Goal: Information Seeking & Learning: Learn about a topic

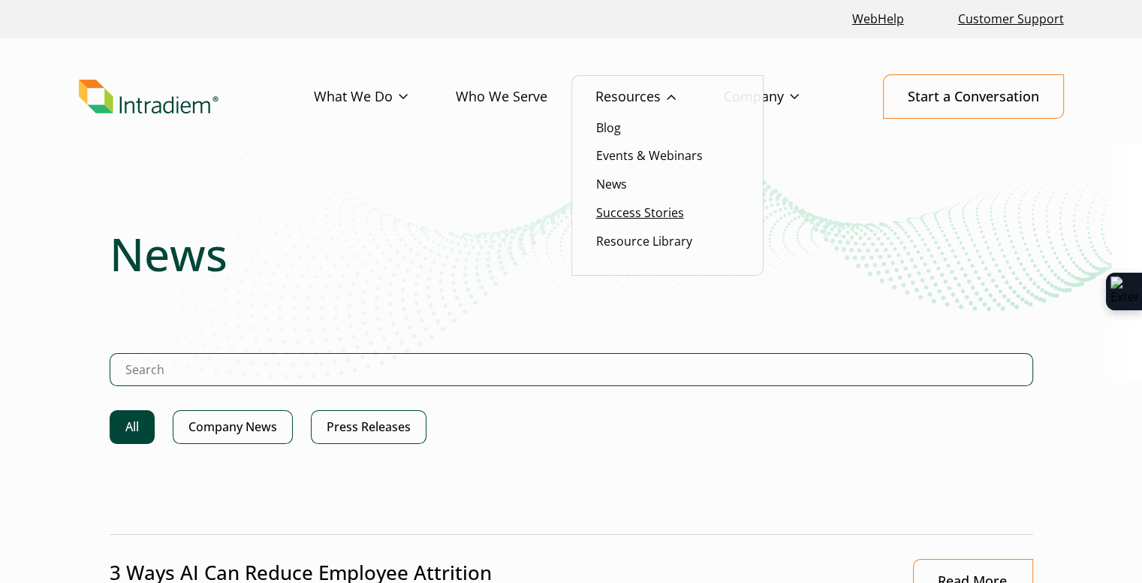
click at [638, 214] on link "Success Stories" at bounding box center [640, 212] width 88 height 17
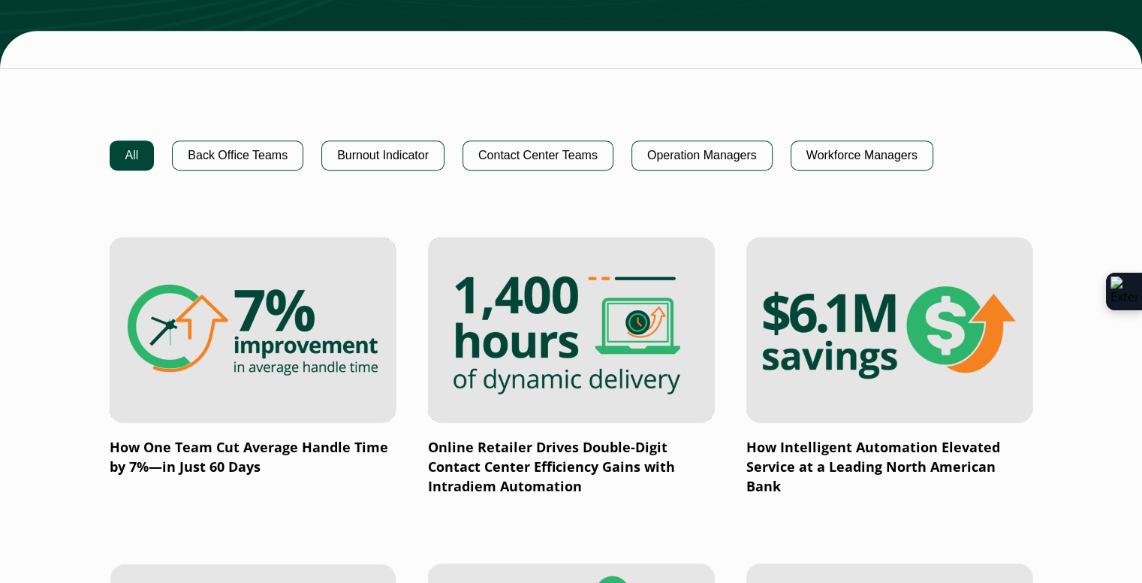
scroll to position [1126, 0]
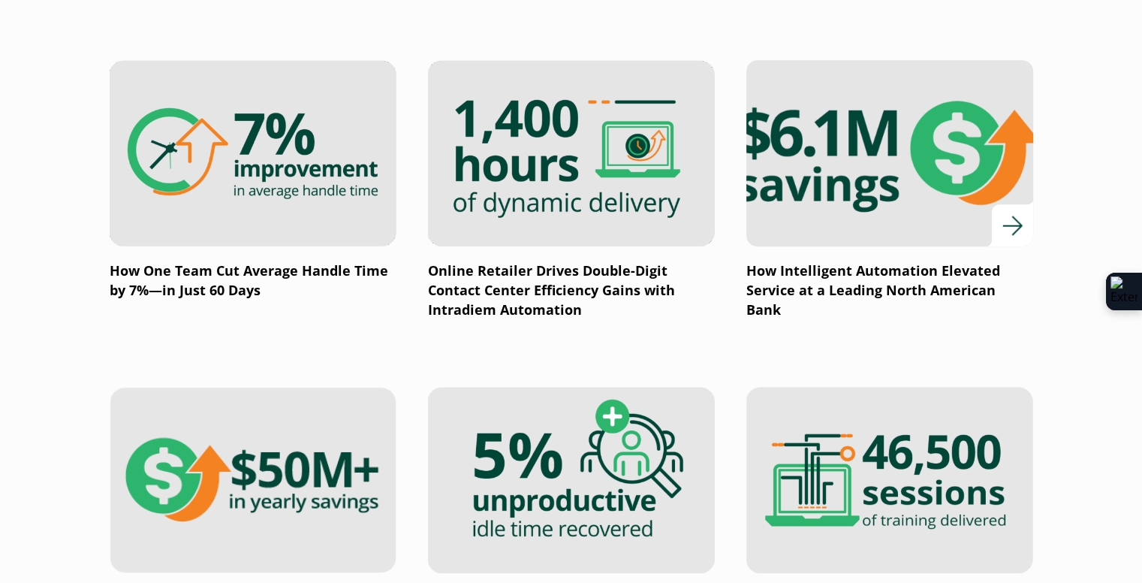
click at [922, 158] on img at bounding box center [889, 153] width 344 height 224
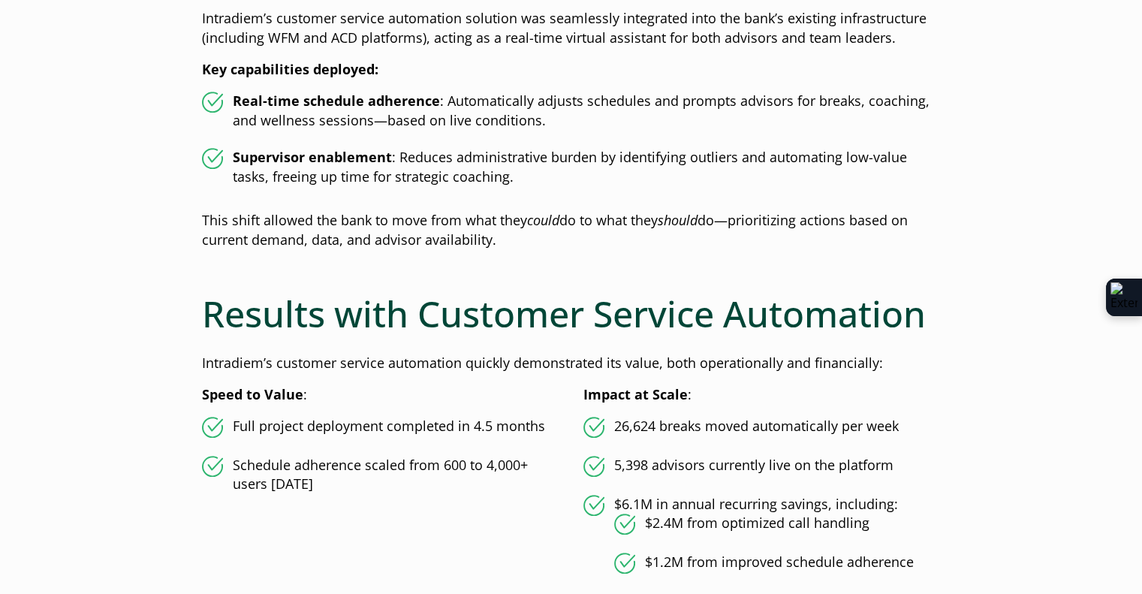
scroll to position [1577, 0]
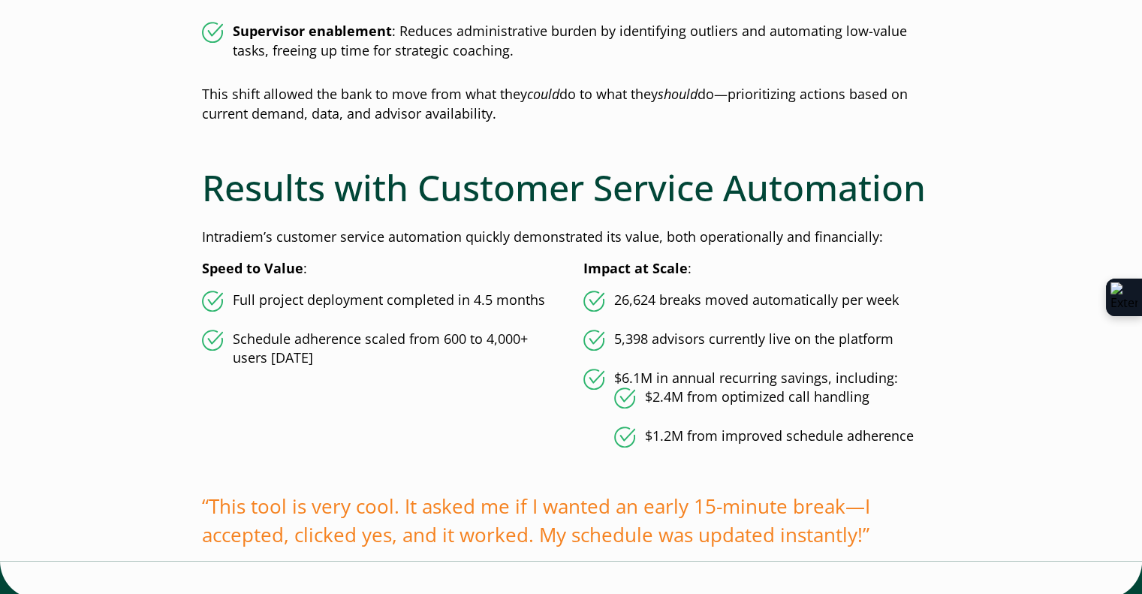
click at [487, 285] on div "Speed to Value : Full project deployment completed in 4.5 months Schedule adher…" at bounding box center [380, 365] width 357 height 213
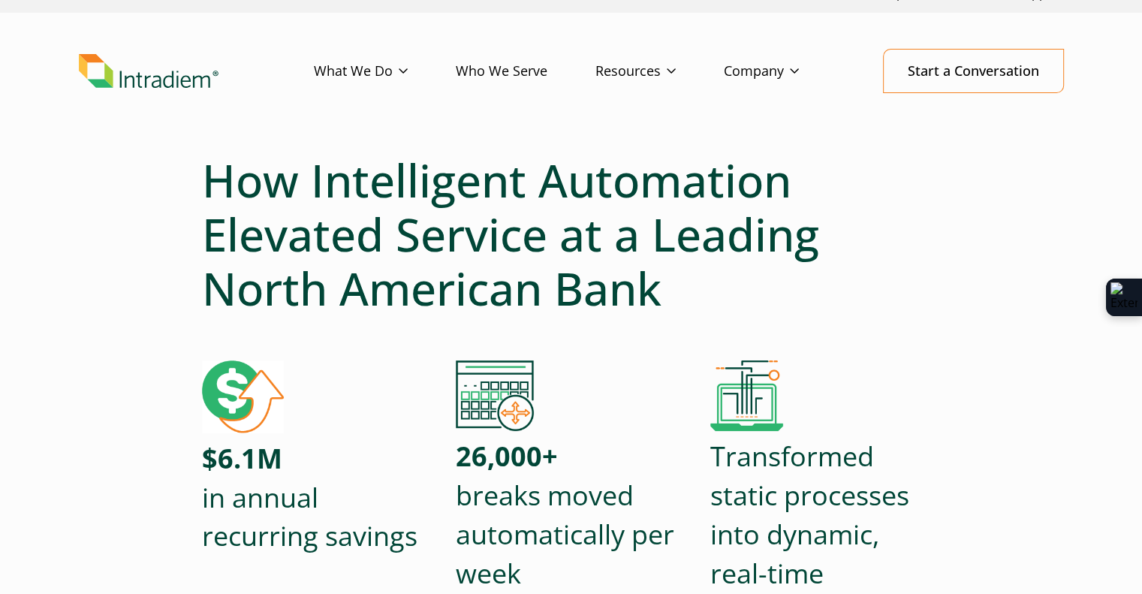
scroll to position [0, 0]
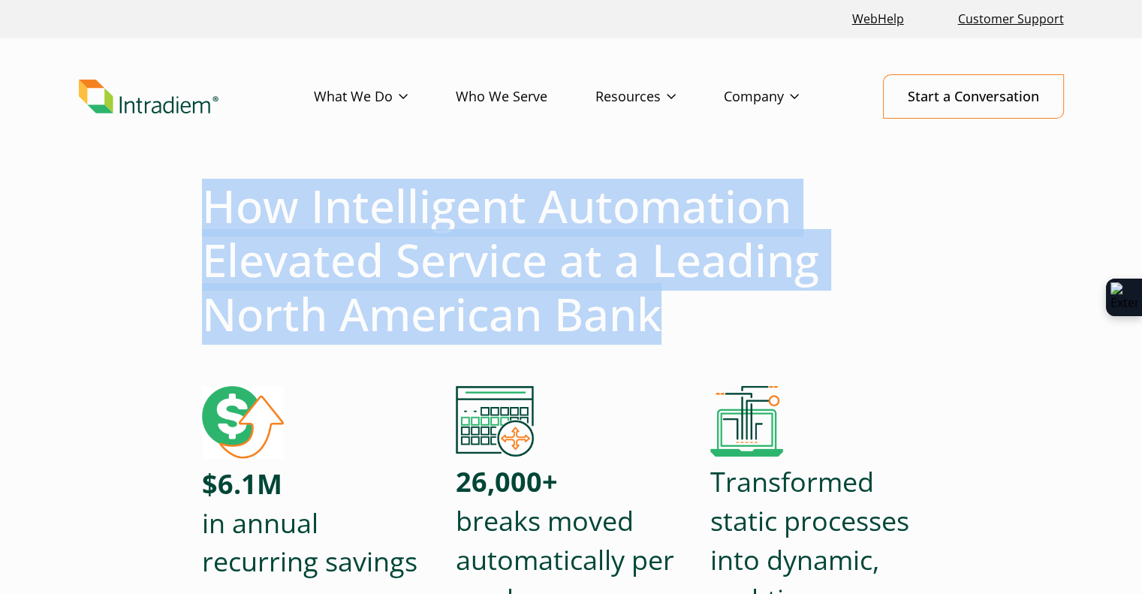
drag, startPoint x: 207, startPoint y: 197, endPoint x: 721, endPoint y: 309, distance: 525.8
click at [721, 310] on h1 "How Intelligent Automation Elevated Service at a Leading North American Bank" at bounding box center [571, 260] width 739 height 162
copy h1 "How Intelligent Automation Elevated Service at a Leading North American Bank"
drag, startPoint x: 627, startPoint y: 264, endPoint x: 639, endPoint y: 272, distance: 14.6
click at [627, 264] on h1 "How Intelligent Automation Elevated Service at a Leading North American Bank" at bounding box center [571, 260] width 739 height 162
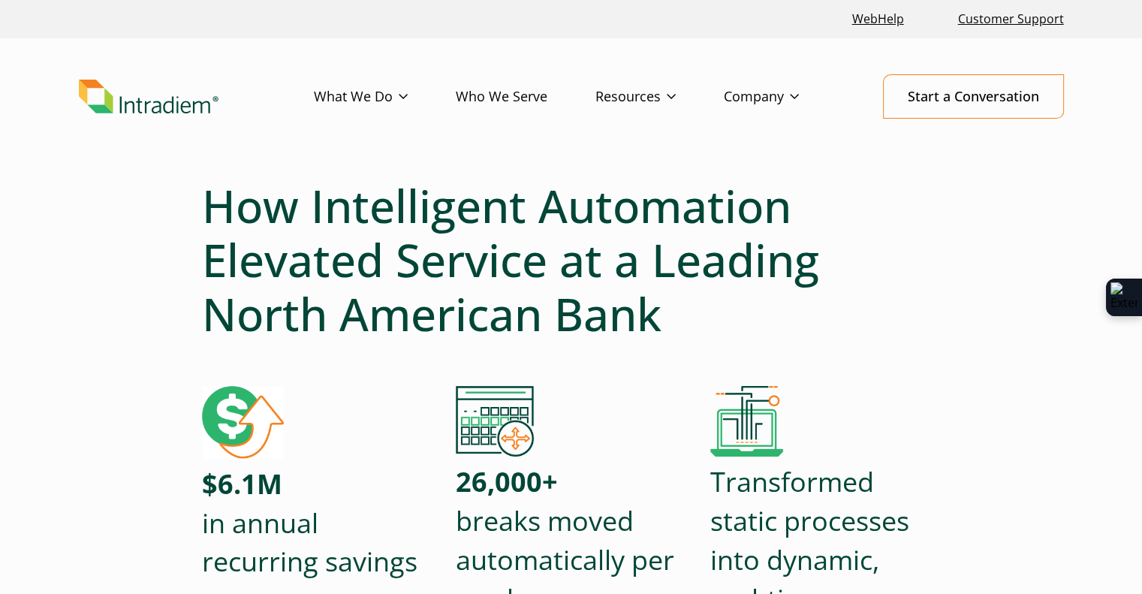
scroll to position [75, 0]
